Goal: Communication & Community: Answer question/provide support

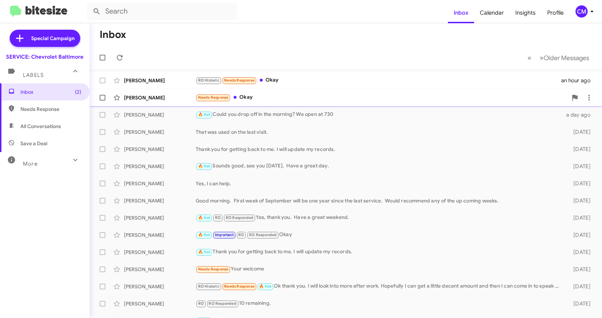
click at [245, 94] on div "Needs Response Okay" at bounding box center [382, 98] width 372 height 8
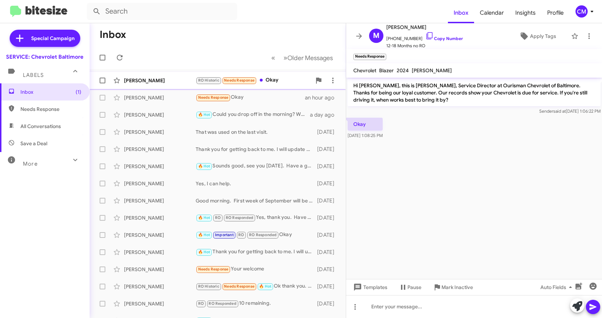
click at [273, 82] on div "RO Historic Needs Response Okay" at bounding box center [254, 80] width 116 height 8
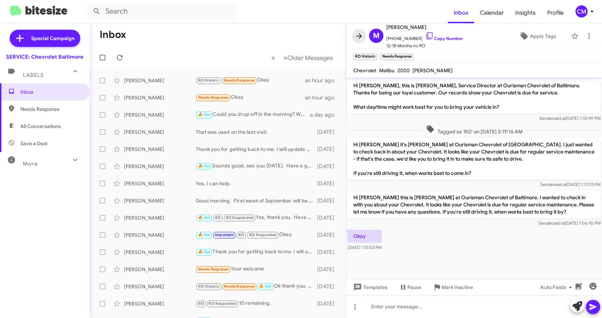
click at [363, 38] on span at bounding box center [359, 36] width 14 height 9
